Goal: Information Seeking & Learning: Learn about a topic

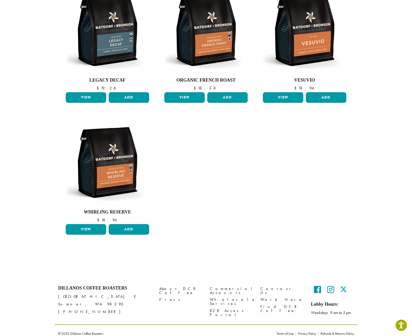
scroll to position [330, 0]
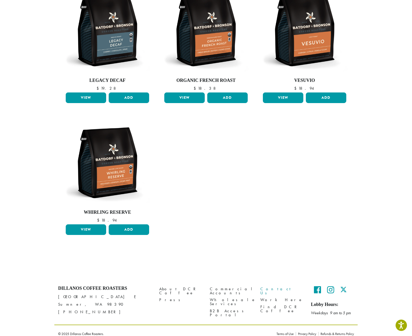
click at [268, 286] on link "Contact Us" at bounding box center [281, 291] width 43 height 11
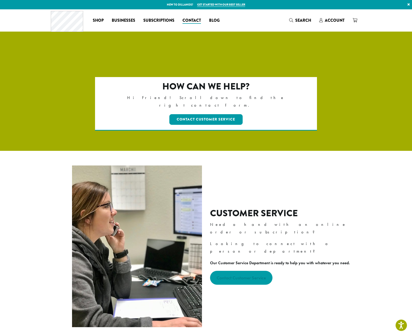
click at [244, 275] on strong "Contact Customer Service" at bounding box center [241, 278] width 49 height 6
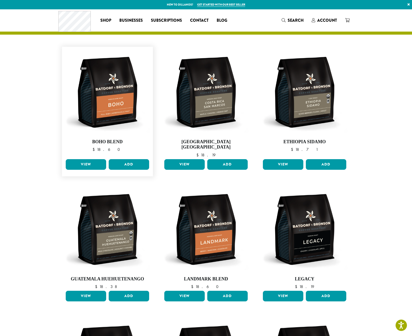
click at [89, 159] on link "View" at bounding box center [86, 164] width 40 height 11
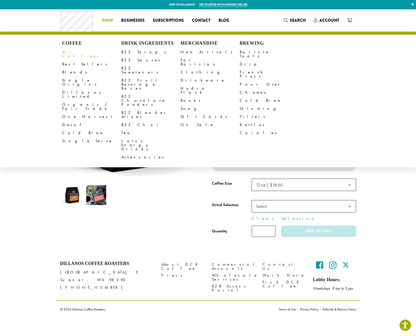
click at [69, 52] on link "All Coffees" at bounding box center [91, 54] width 59 height 12
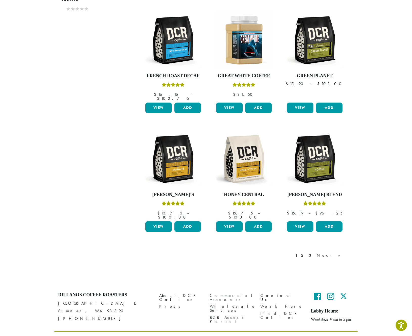
scroll to position [310, 0]
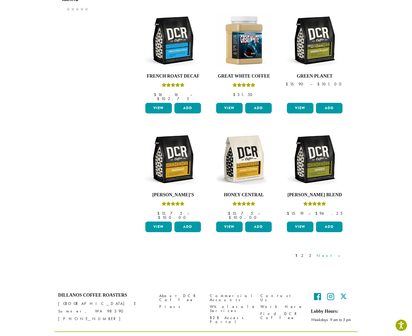
click at [340, 253] on link "Next »" at bounding box center [330, 256] width 29 height 6
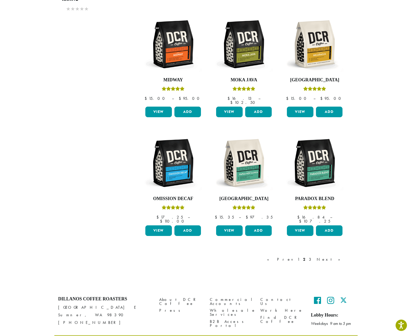
scroll to position [310, 0]
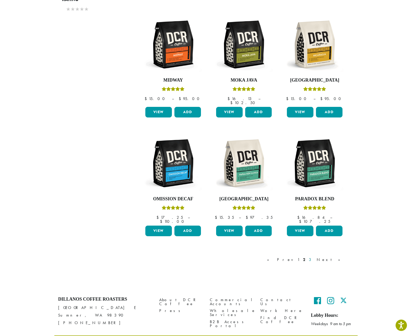
click at [314, 257] on link "3" at bounding box center [311, 260] width 6 height 6
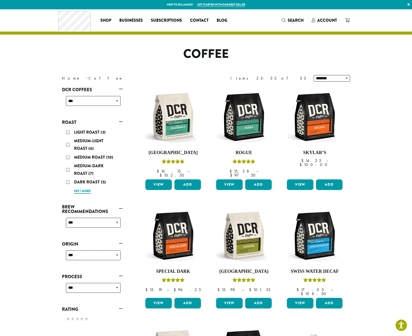
click at [85, 191] on link "See 1 more" at bounding box center [82, 191] width 17 height 5
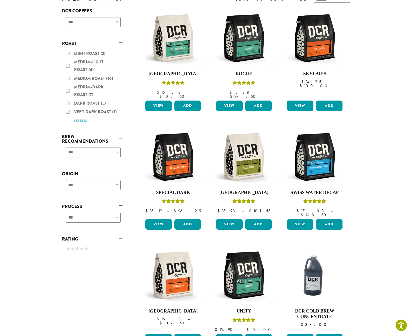
scroll to position [74, 0]
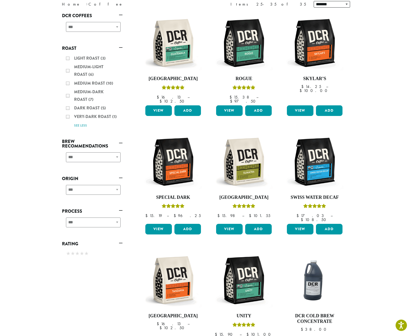
scroll to position [310, 0]
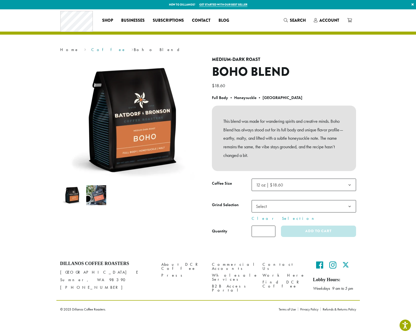
click at [91, 49] on link "Coffee" at bounding box center [108, 49] width 35 height 5
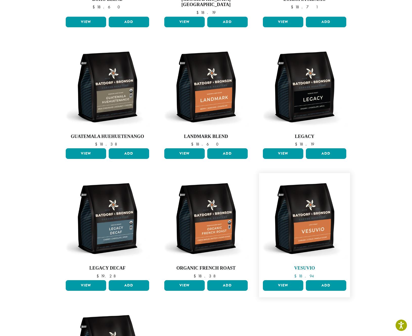
scroll to position [141, 0]
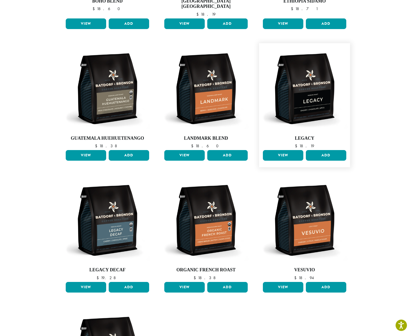
click at [284, 150] on link "View" at bounding box center [283, 155] width 40 height 11
click at [303, 236] on img at bounding box center [304, 220] width 86 height 86
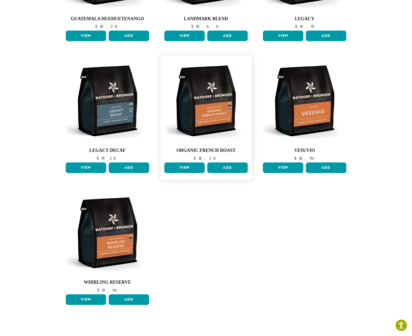
scroll to position [260, 0]
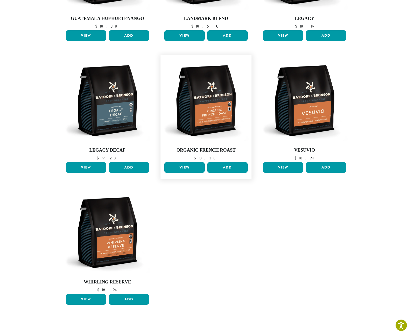
click at [187, 164] on link "View" at bounding box center [184, 167] width 40 height 11
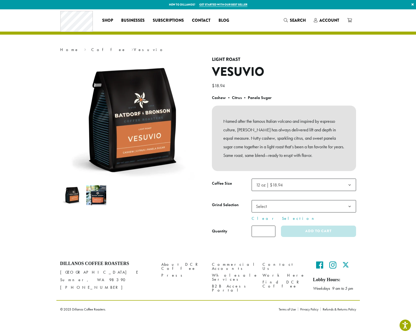
click at [101, 201] on img at bounding box center [96, 195] width 20 height 20
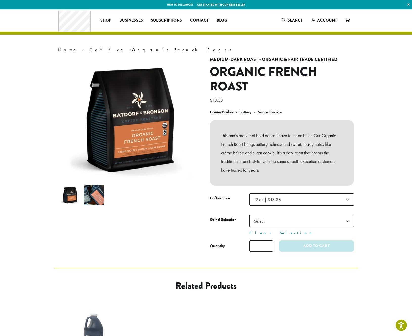
click at [91, 194] on img at bounding box center [94, 195] width 20 height 20
